Goal: Information Seeking & Learning: Learn about a topic

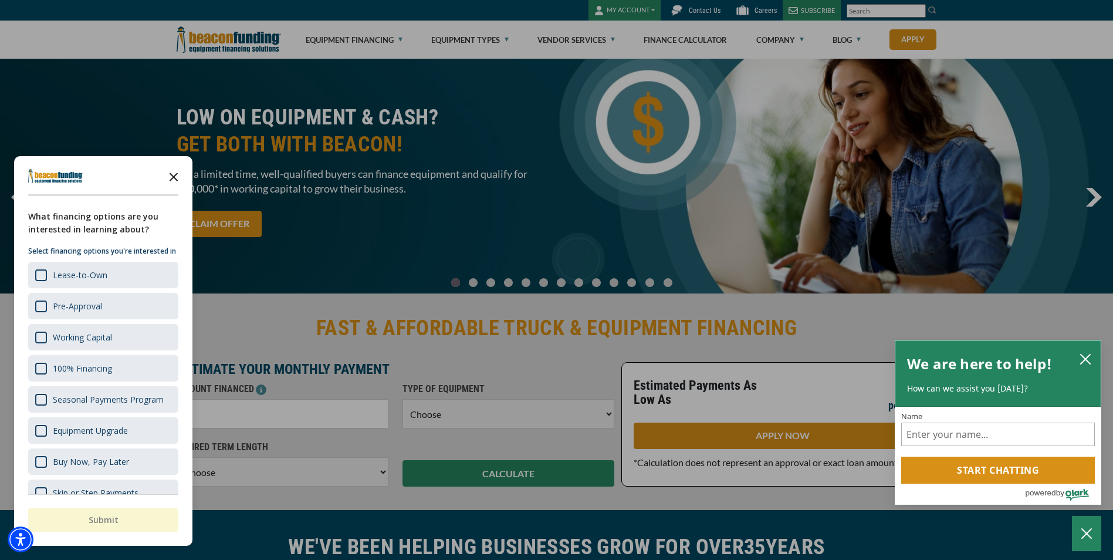
click at [176, 174] on polygon "Close the survey" at bounding box center [174, 176] width 9 height 9
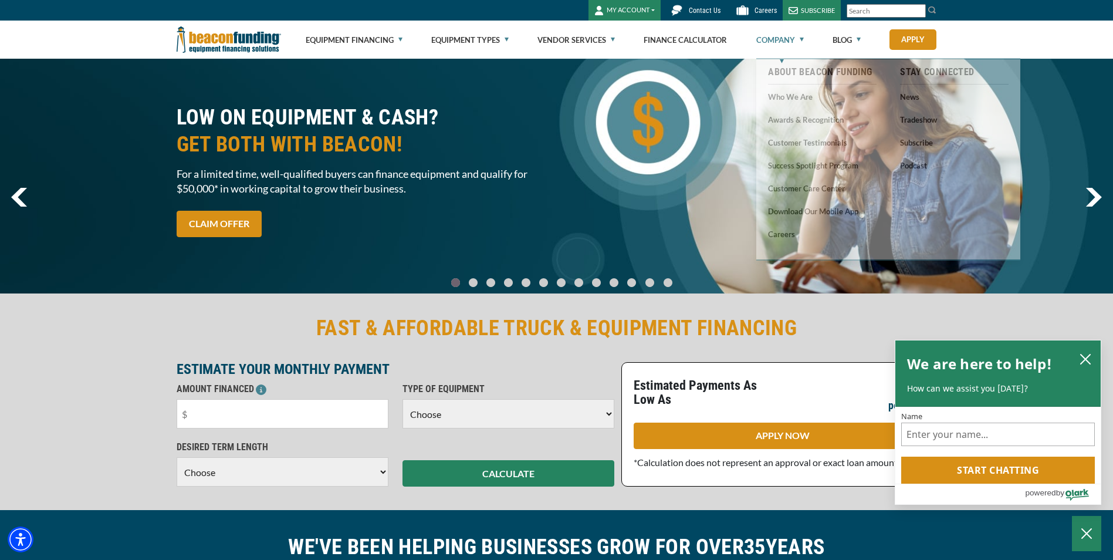
click at [788, 39] on link "Company" at bounding box center [780, 40] width 48 height 38
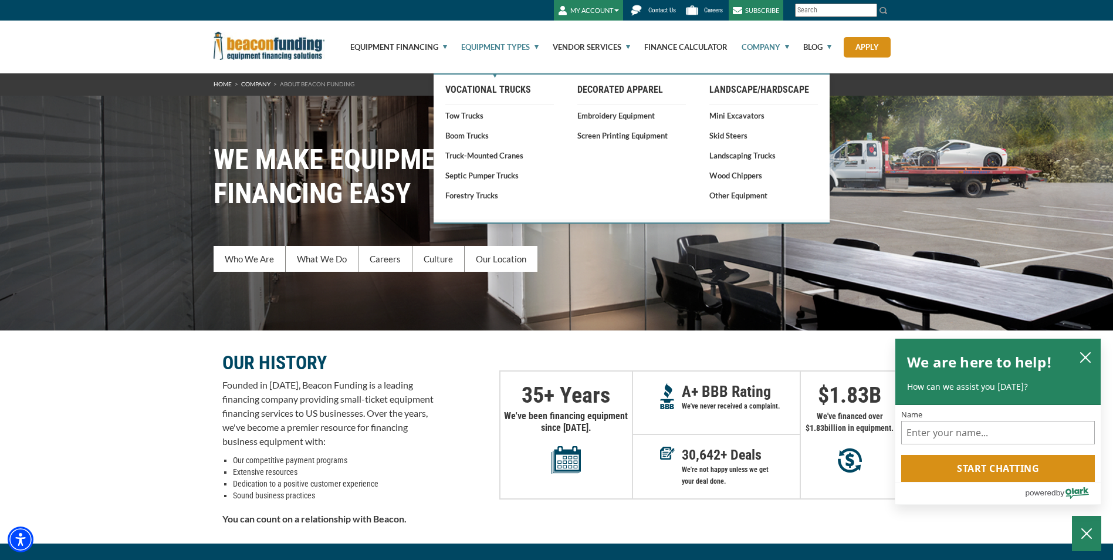
click at [469, 66] on link "Equipment Types" at bounding box center [493, 47] width 91 height 53
